Goal: Task Accomplishment & Management: Use online tool/utility

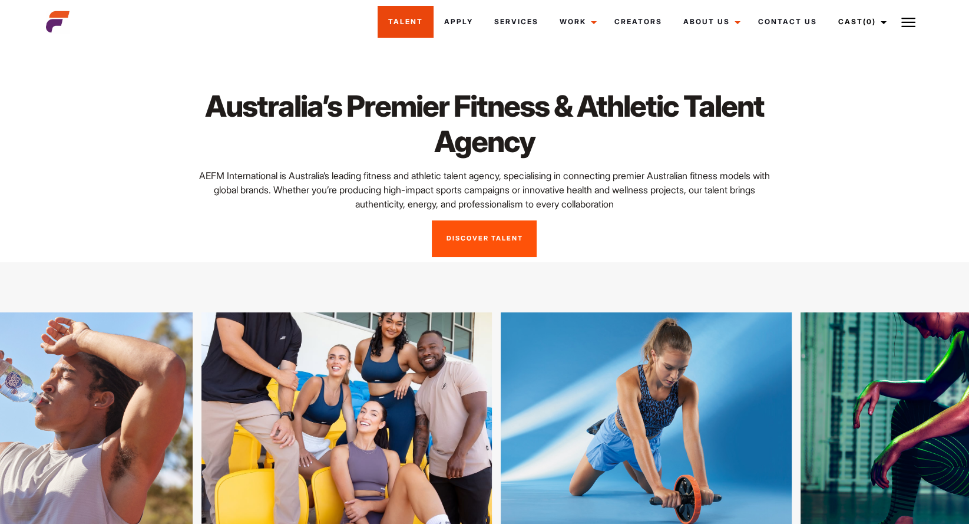
click at [428, 28] on link "Talent" at bounding box center [406, 22] width 56 height 32
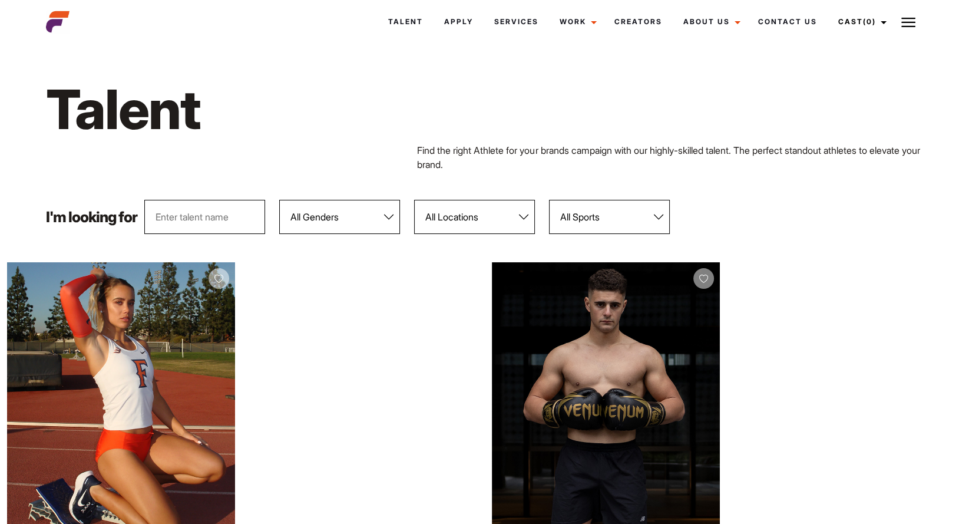
click at [59, 20] on img at bounding box center [58, 22] width 24 height 24
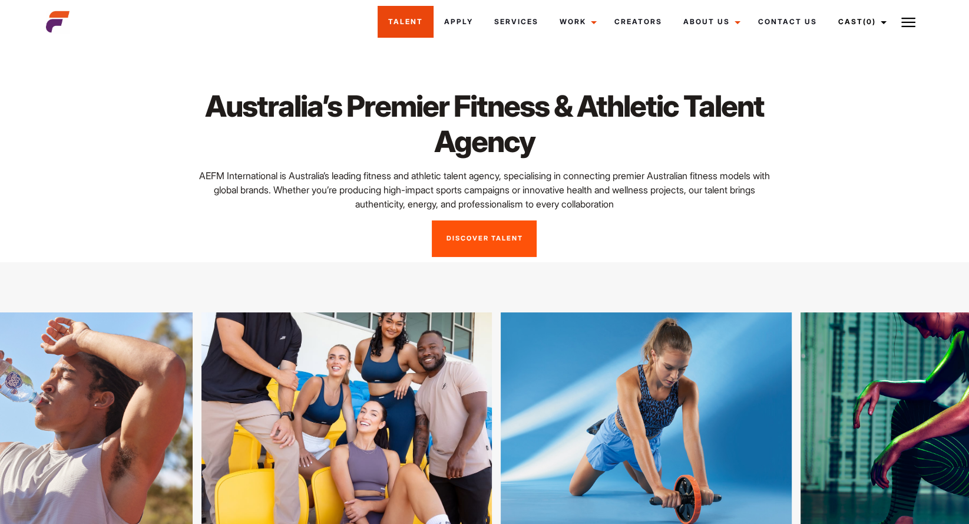
click at [417, 24] on link "Talent" at bounding box center [406, 22] width 56 height 32
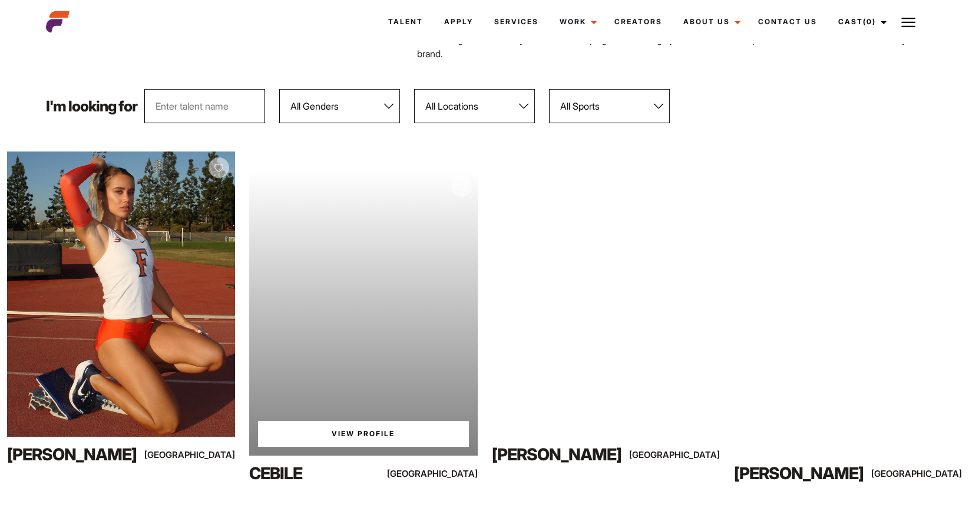
scroll to position [105, 0]
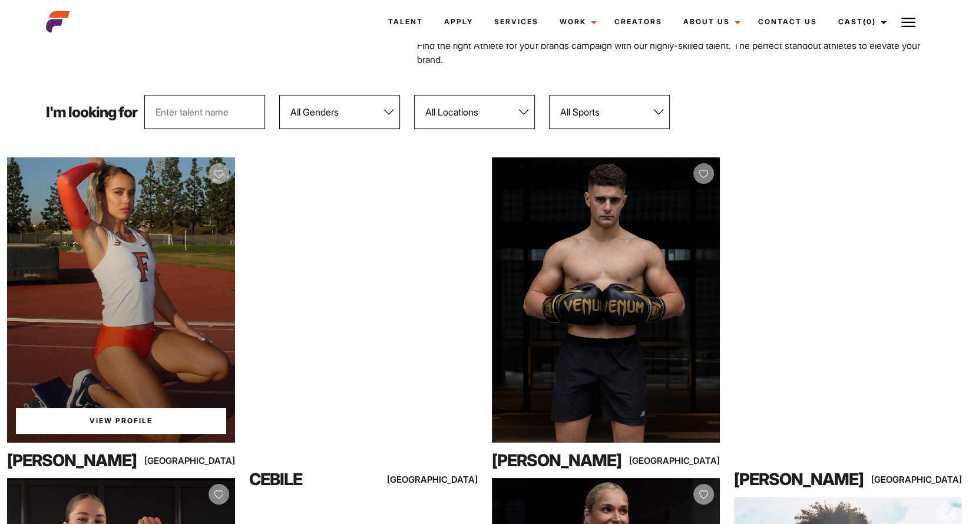
click at [97, 414] on link "View Profile" at bounding box center [121, 421] width 210 height 26
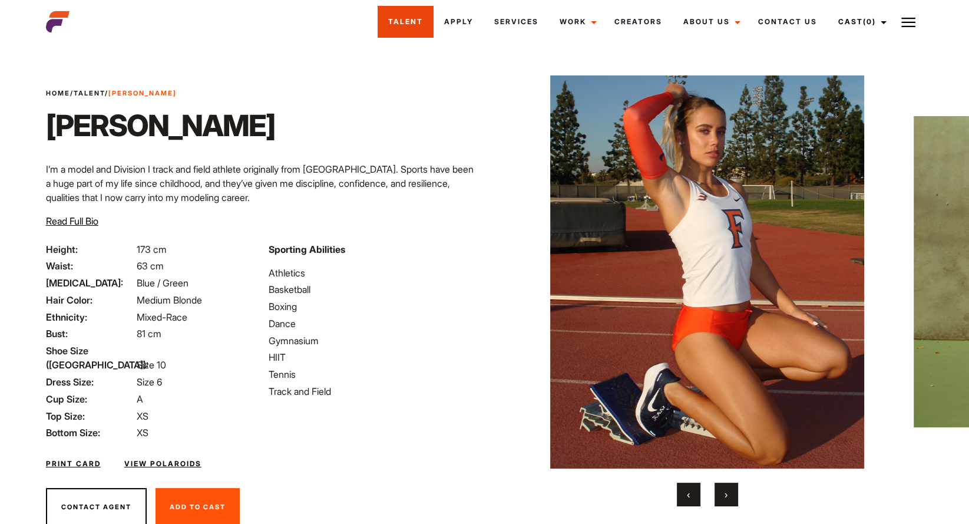
click at [406, 19] on link "Talent" at bounding box center [406, 22] width 56 height 32
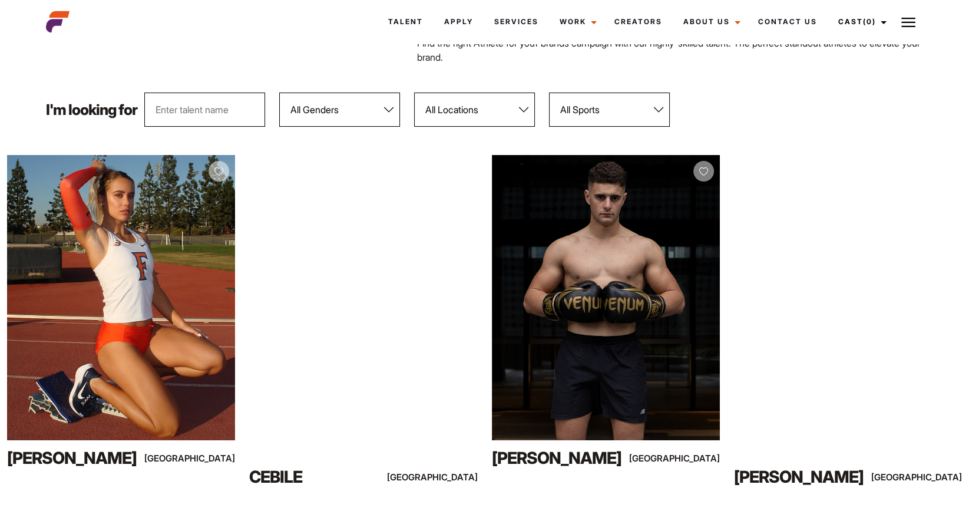
scroll to position [111, 0]
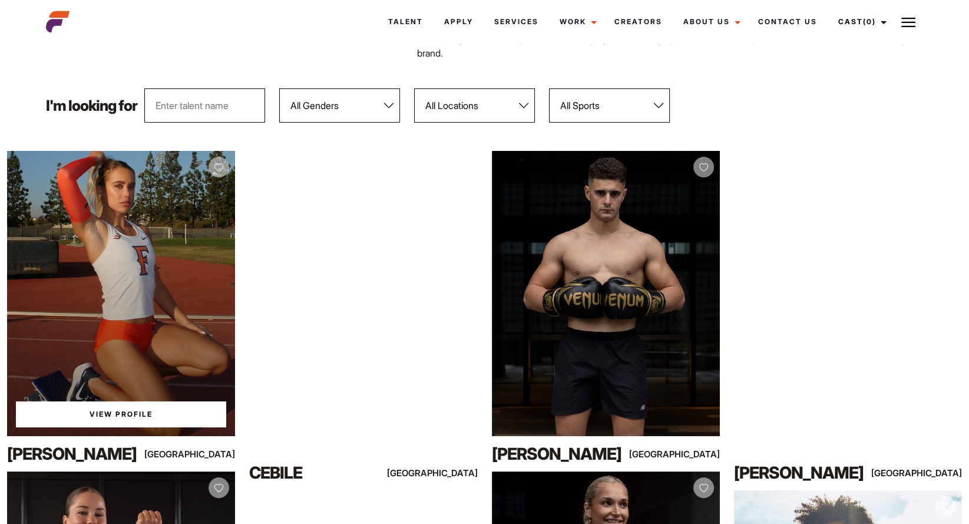
click at [94, 417] on link "View Profile" at bounding box center [121, 414] width 210 height 26
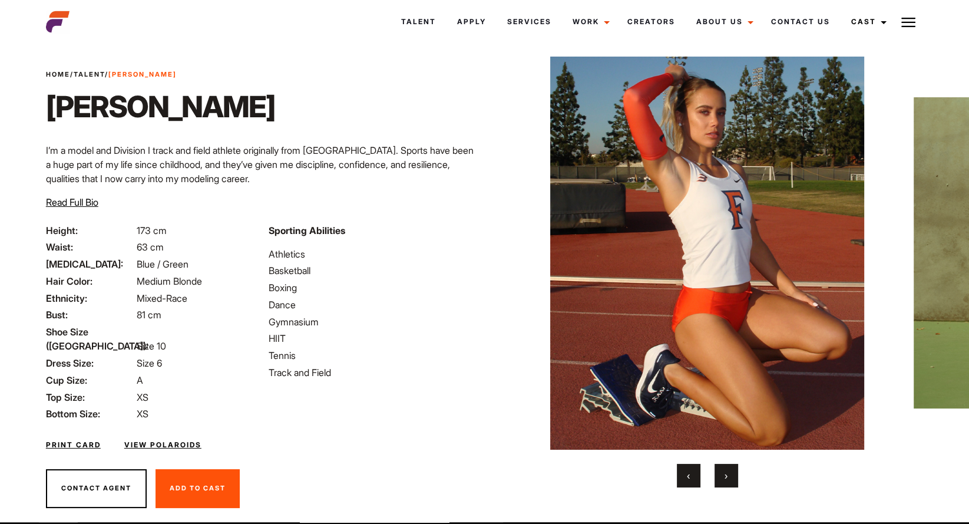
scroll to position [34, 0]
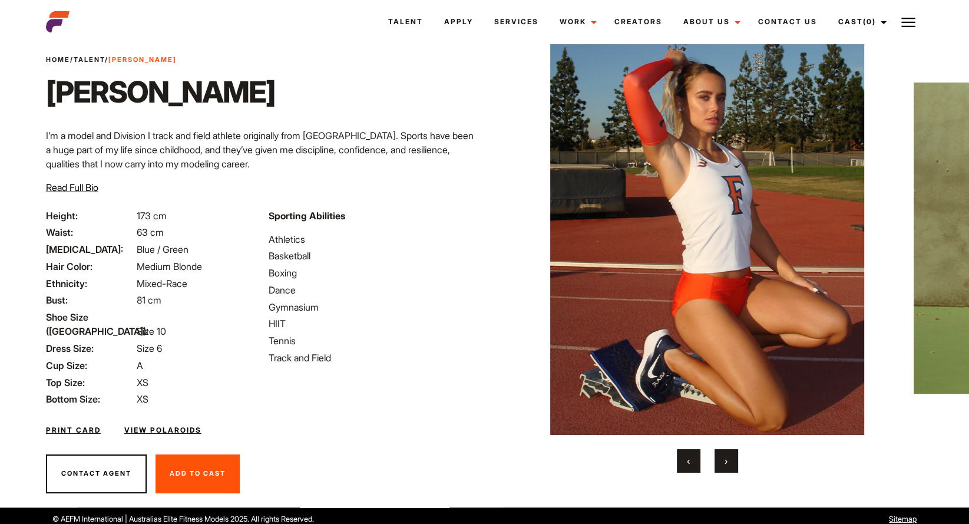
click at [191, 454] on button "Add To Cast Remove From Cast" at bounding box center [198, 473] width 84 height 39
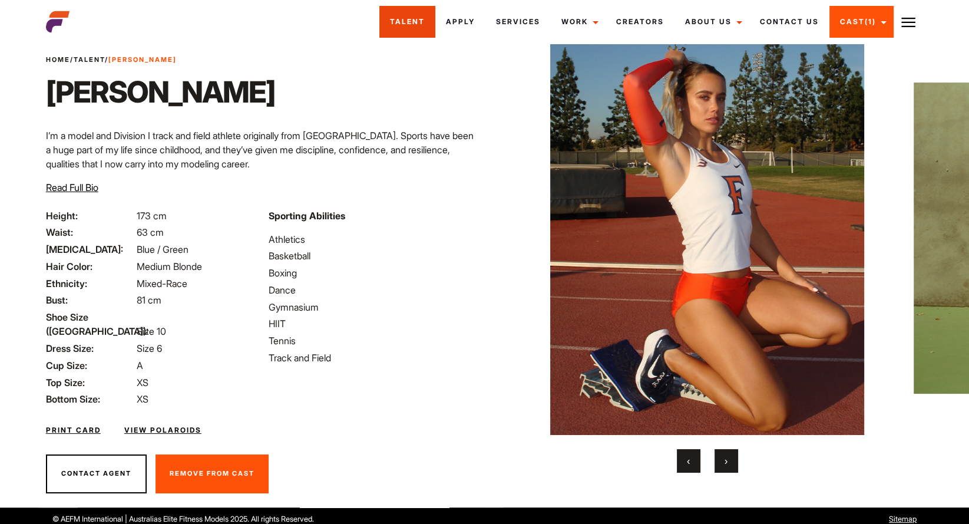
click at [416, 29] on link "Talent" at bounding box center [407, 22] width 56 height 32
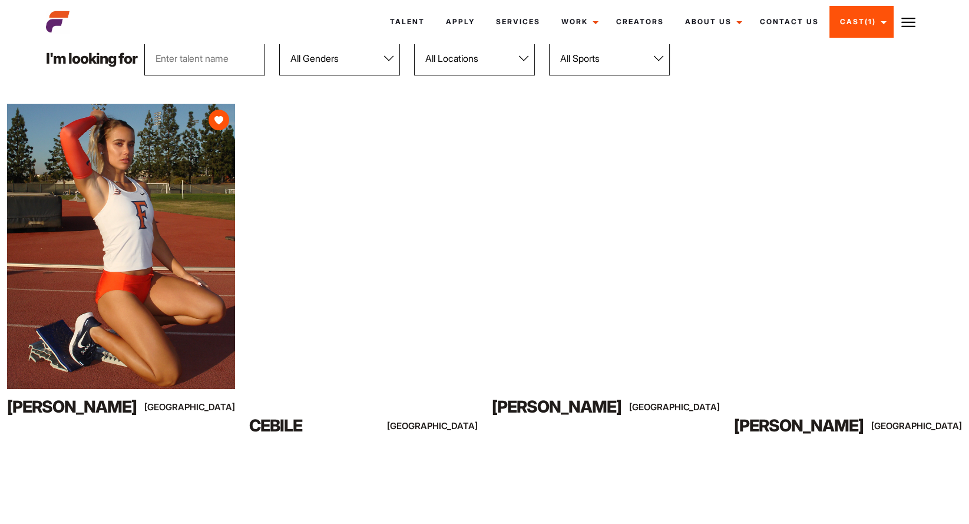
scroll to position [207, 0]
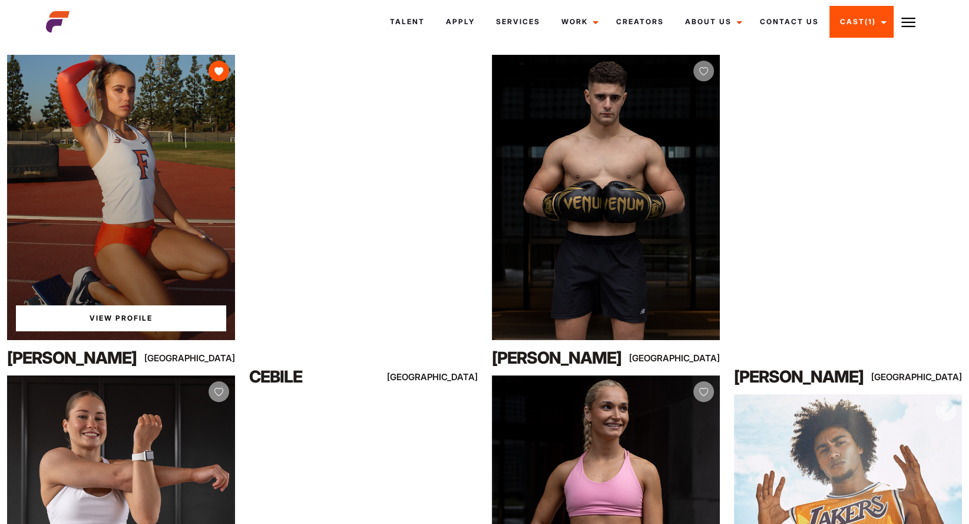
click at [149, 313] on link "View Profile" at bounding box center [121, 318] width 210 height 26
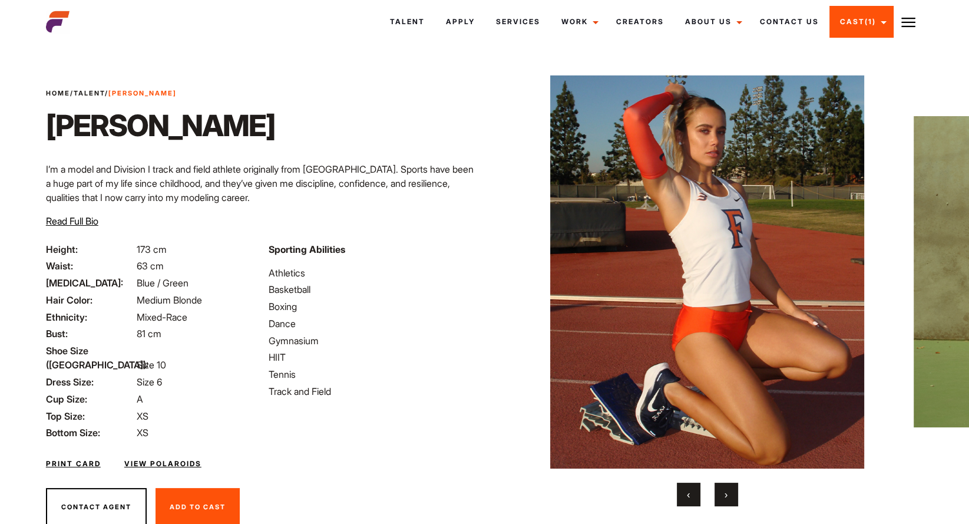
scroll to position [34, 0]
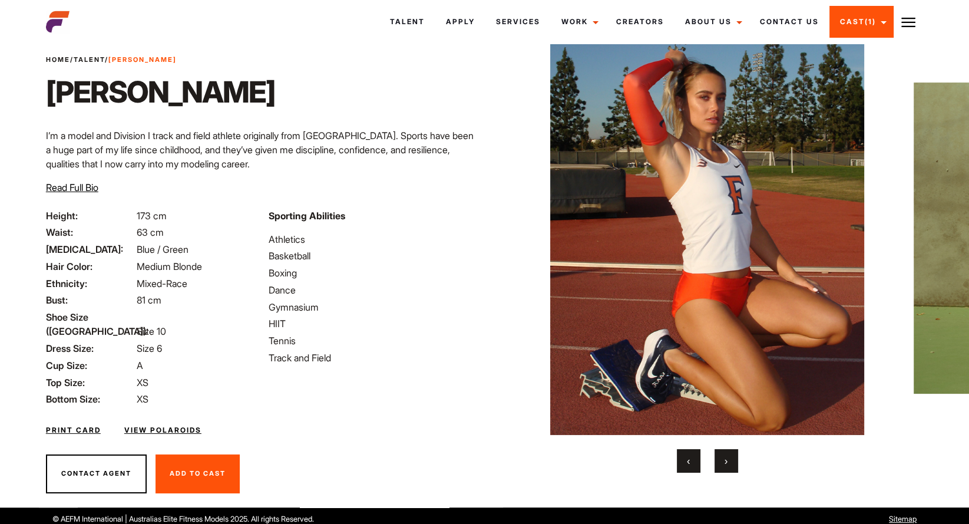
click at [722, 462] on button "›" at bounding box center [727, 461] width 24 height 24
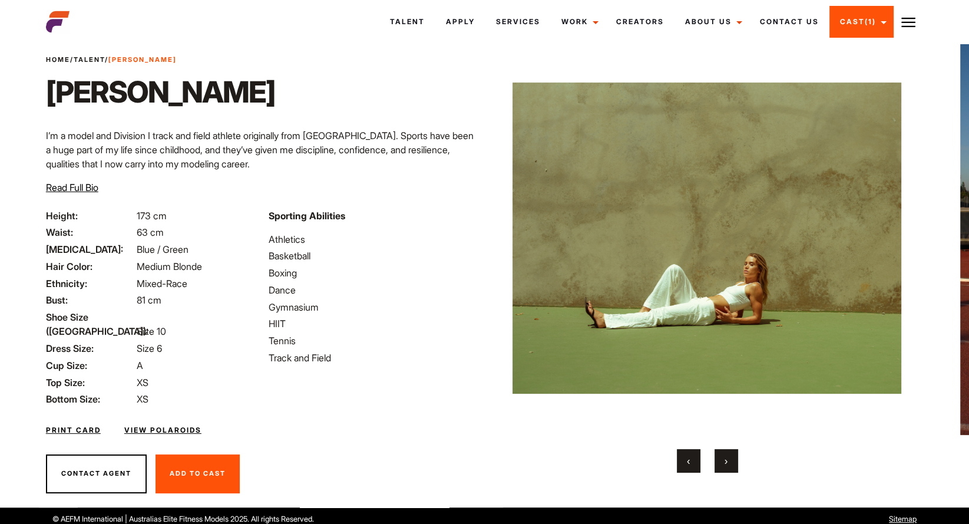
click at [722, 462] on button "›" at bounding box center [727, 461] width 24 height 24
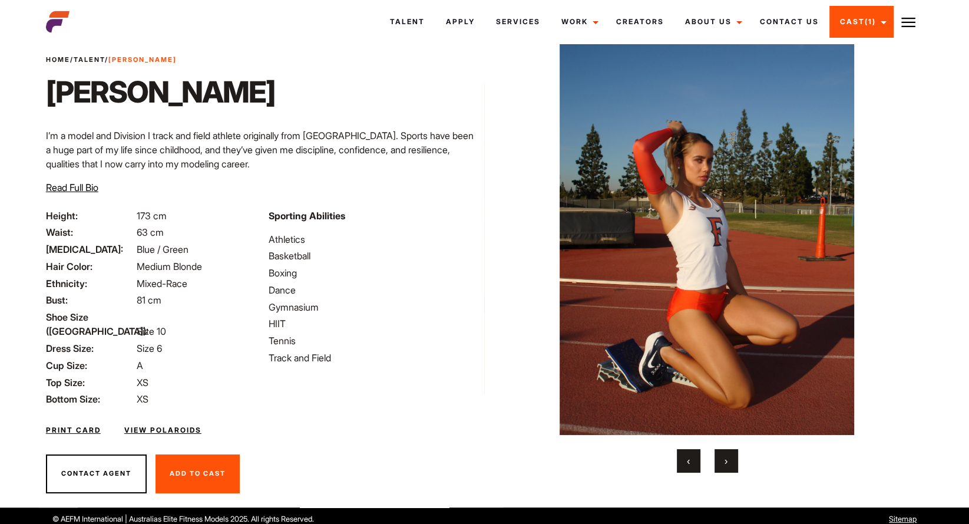
click at [722, 462] on button "›" at bounding box center [727, 461] width 24 height 24
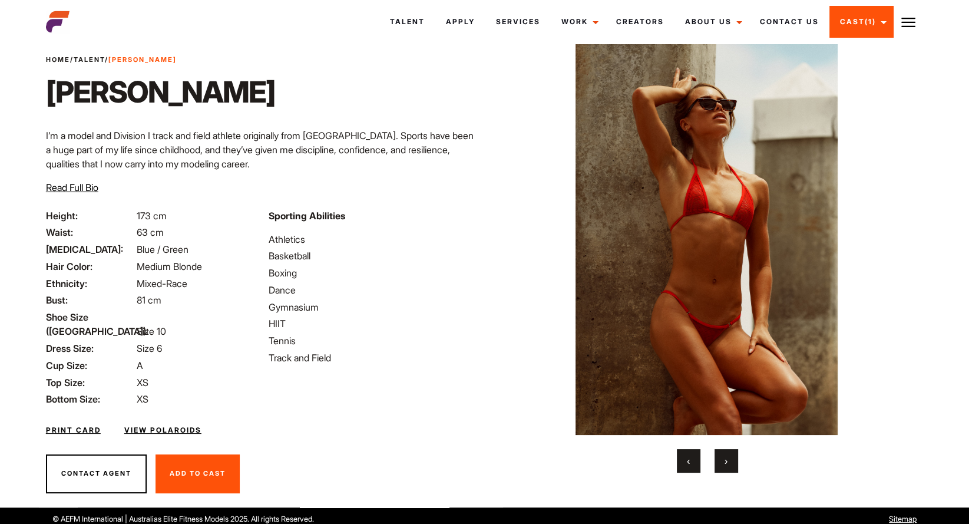
click at [722, 462] on button "›" at bounding box center [727, 461] width 24 height 24
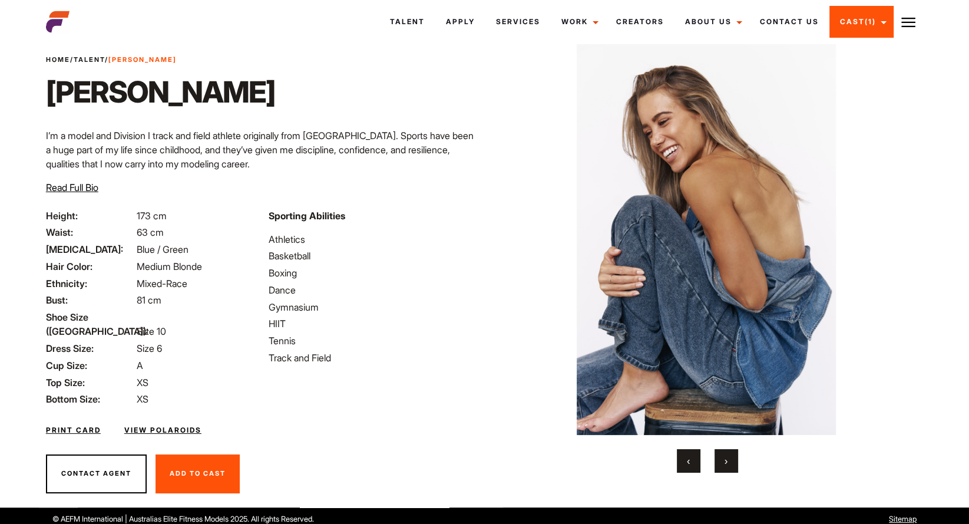
click at [722, 462] on button "›" at bounding box center [727, 461] width 24 height 24
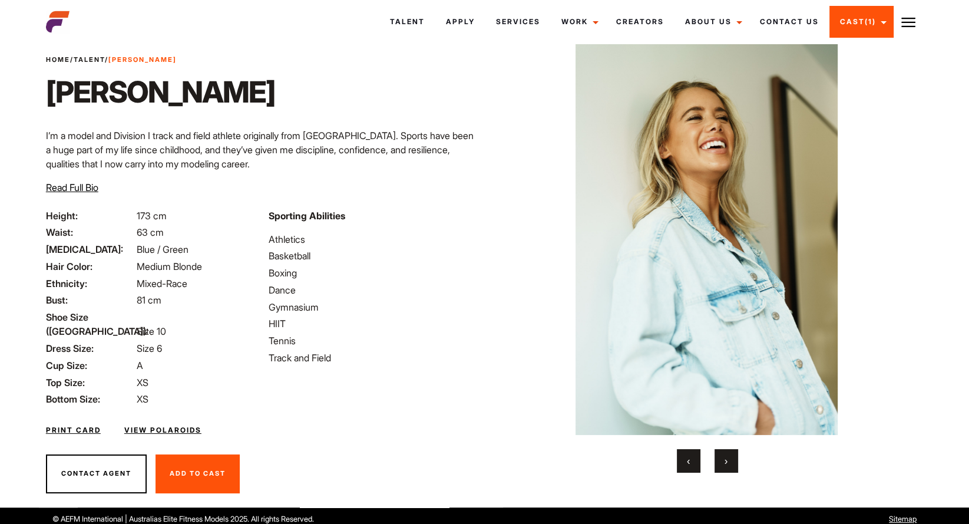
click at [722, 462] on button "›" at bounding box center [727, 461] width 24 height 24
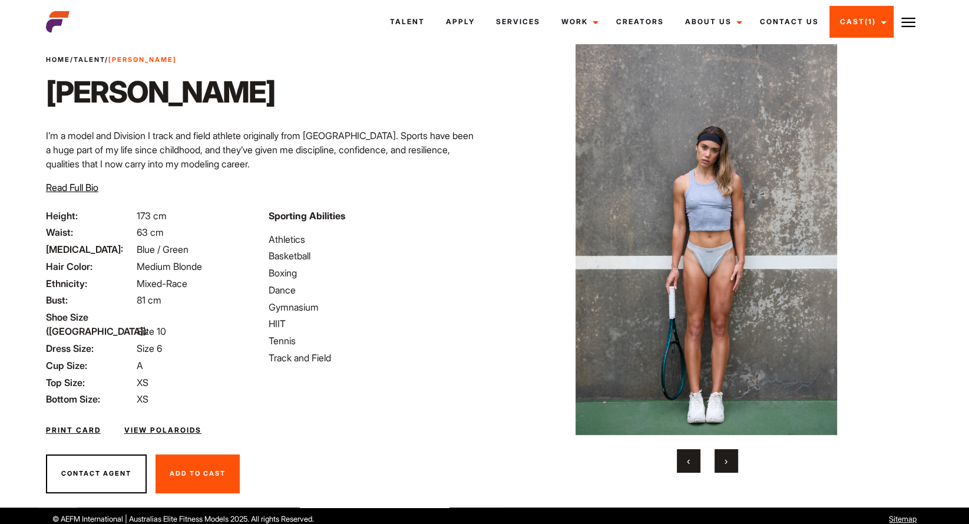
click at [719, 457] on button "›" at bounding box center [727, 461] width 24 height 24
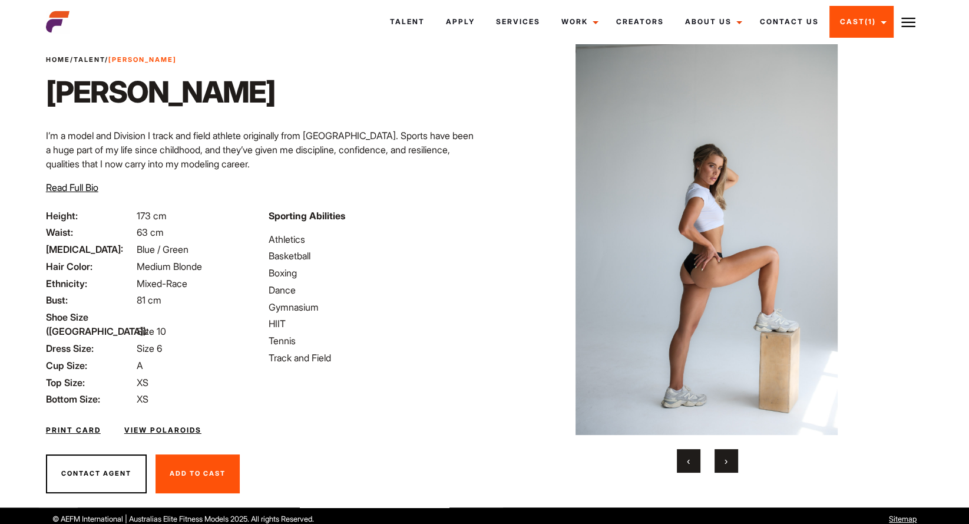
click at [719, 457] on button "›" at bounding box center [727, 461] width 24 height 24
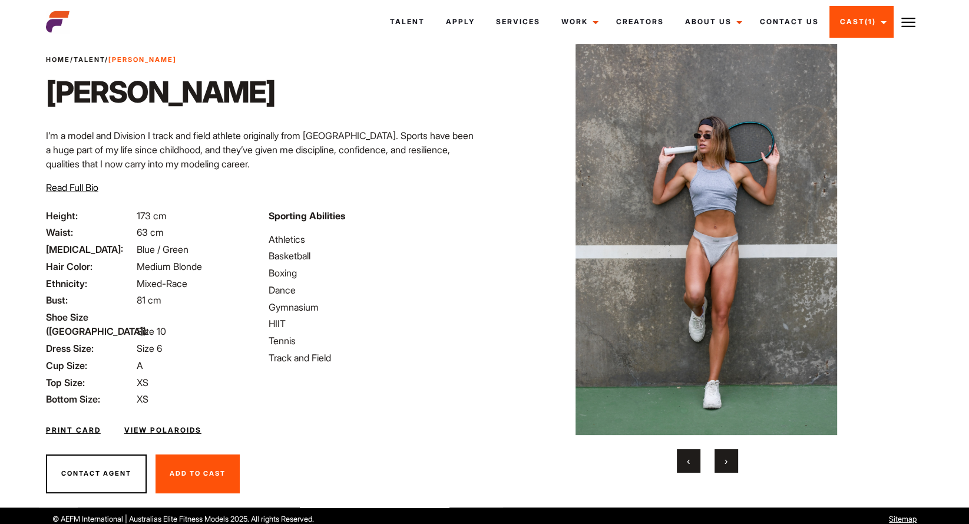
click at [719, 457] on button "›" at bounding box center [727, 461] width 24 height 24
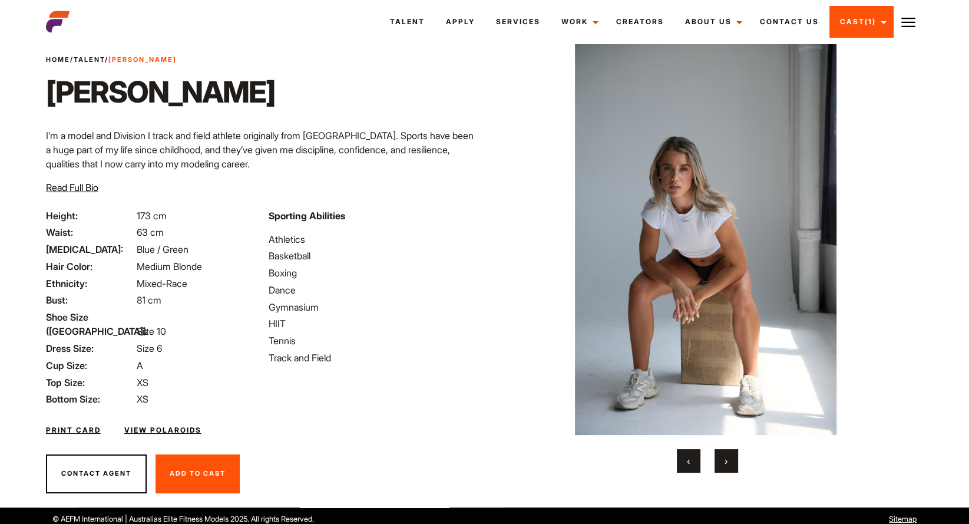
click at [719, 457] on button "›" at bounding box center [727, 461] width 24 height 24
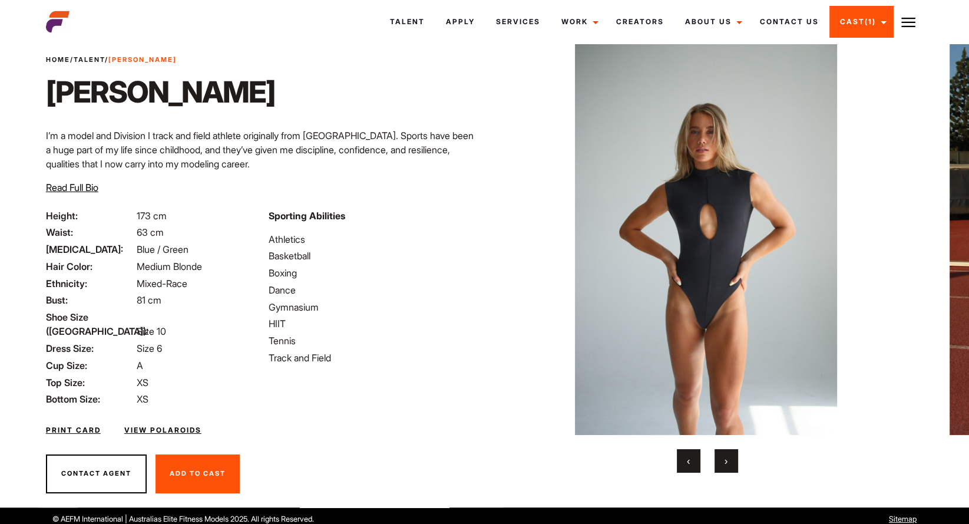
click at [719, 457] on button "›" at bounding box center [727, 461] width 24 height 24
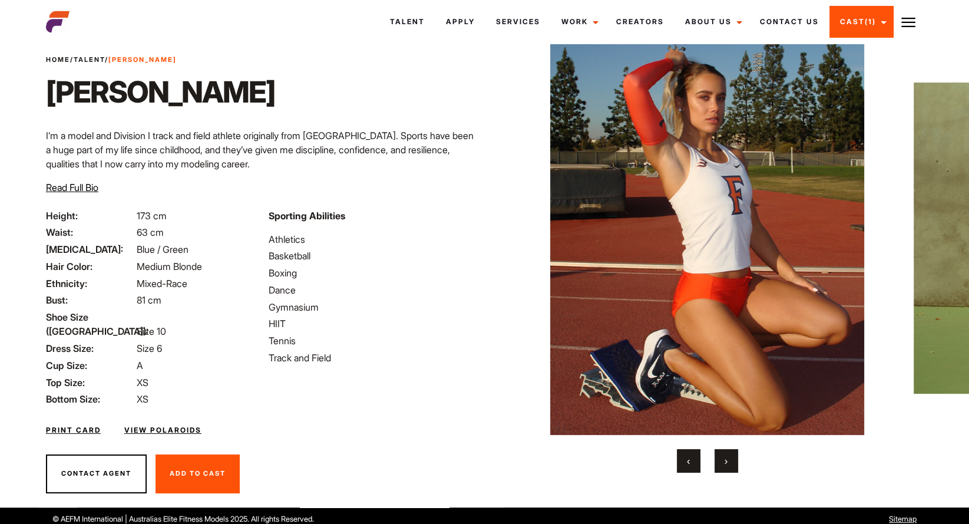
click at [204, 469] on span "Add To Cast" at bounding box center [198, 473] width 56 height 8
click at [211, 469] on span "Add To Cast" at bounding box center [198, 473] width 56 height 8
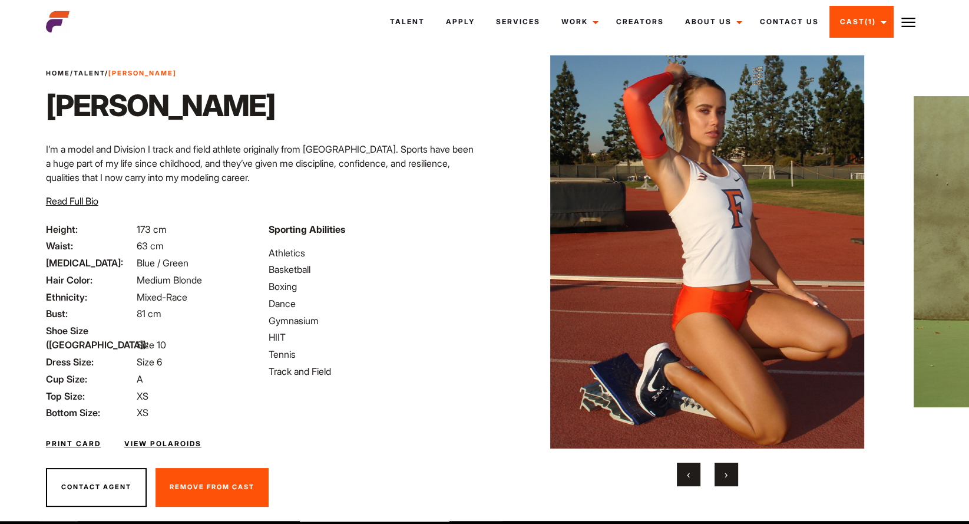
scroll to position [27, 0]
